Goal: Task Accomplishment & Management: Use online tool/utility

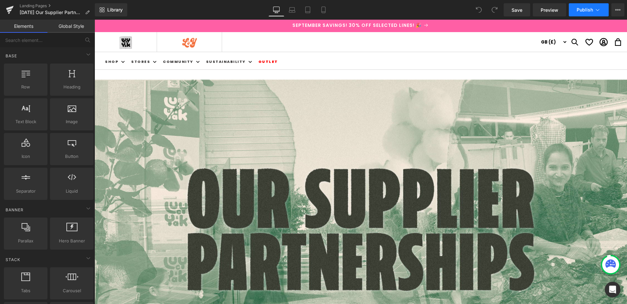
click at [588, 9] on span "Publish" at bounding box center [585, 9] width 16 height 5
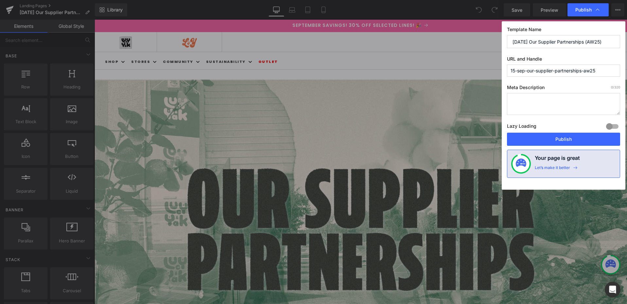
drag, startPoint x: 598, startPoint y: 73, endPoint x: 467, endPoint y: 72, distance: 131.2
click at [467, 72] on div "Publish Template Name 15 Sep Our Supplier Partnerships (AW25) URL and Handle 15…" at bounding box center [313, 152] width 627 height 304
type input "our-supplier-partners"
drag, startPoint x: 528, startPoint y: 42, endPoint x: 480, endPoint y: 43, distance: 48.4
click at [481, 43] on div "Publish Template Name 15 Sep Our Supplier Partnerships (AW25) URL and Handle ou…" at bounding box center [313, 152] width 627 height 304
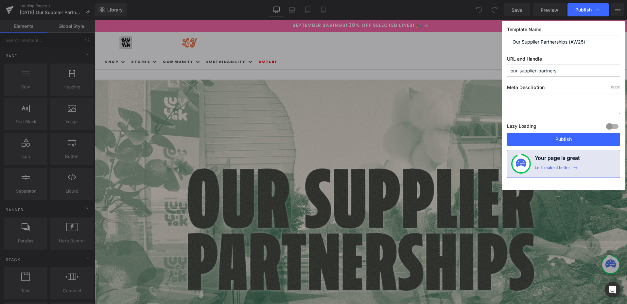
drag, startPoint x: 613, startPoint y: 44, endPoint x: 568, endPoint y: 44, distance: 44.2
click at [568, 44] on input "Our Supplier Partnerships (AW25)" at bounding box center [563, 41] width 113 height 13
type input "Our Supplier Partnerships"
click at [563, 140] on button "Publish" at bounding box center [563, 139] width 113 height 13
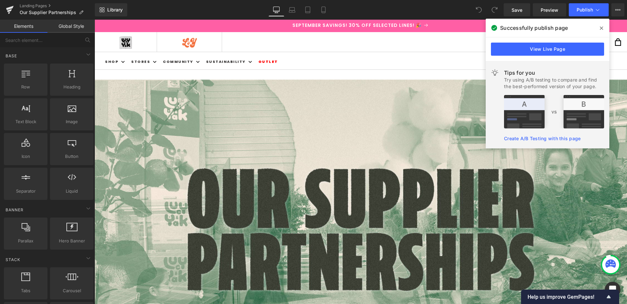
click at [599, 28] on span at bounding box center [601, 28] width 10 height 10
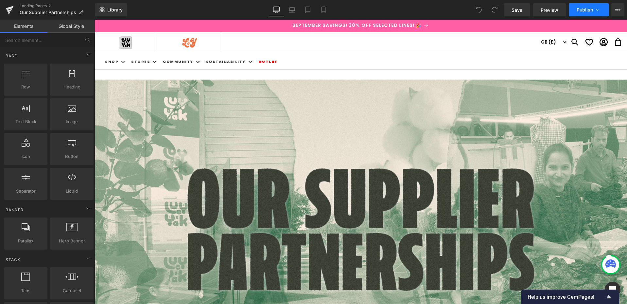
click at [600, 9] on icon at bounding box center [598, 10] width 7 height 7
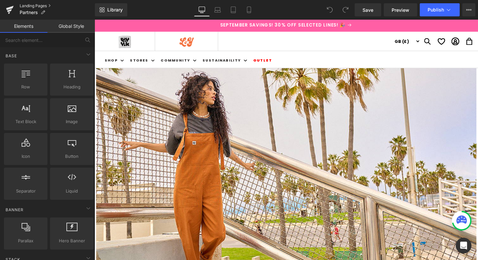
click at [33, 7] on link "Landing Pages" at bounding box center [57, 5] width 75 height 5
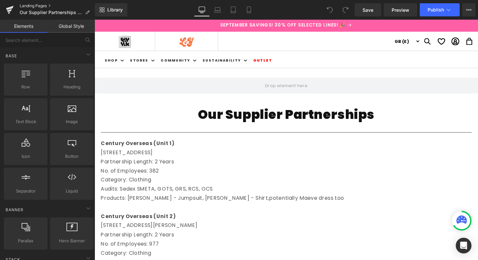
click at [27, 7] on link "Landing Pages" at bounding box center [57, 5] width 75 height 5
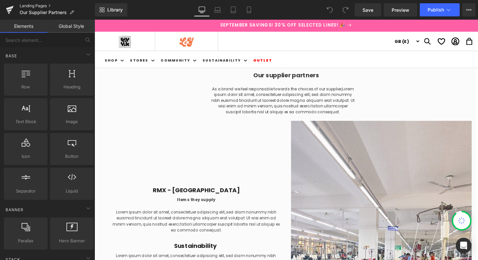
click at [35, 5] on link "Landing Pages" at bounding box center [57, 5] width 75 height 5
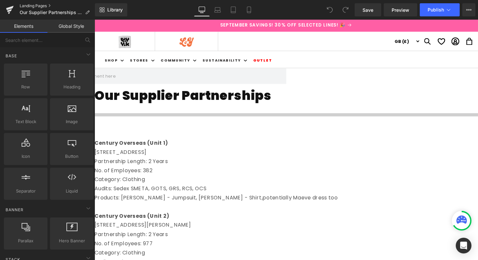
click at [21, 7] on link "Landing Pages" at bounding box center [57, 5] width 75 height 5
